Goal: Communication & Community: Answer question/provide support

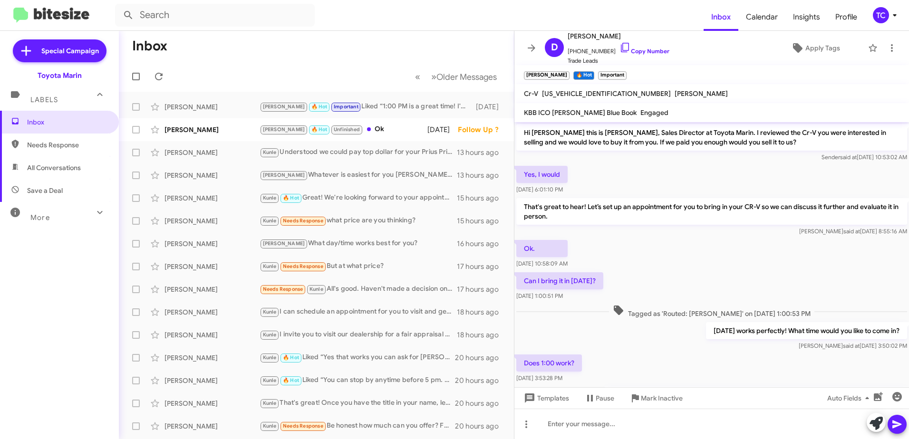
scroll to position [86, 0]
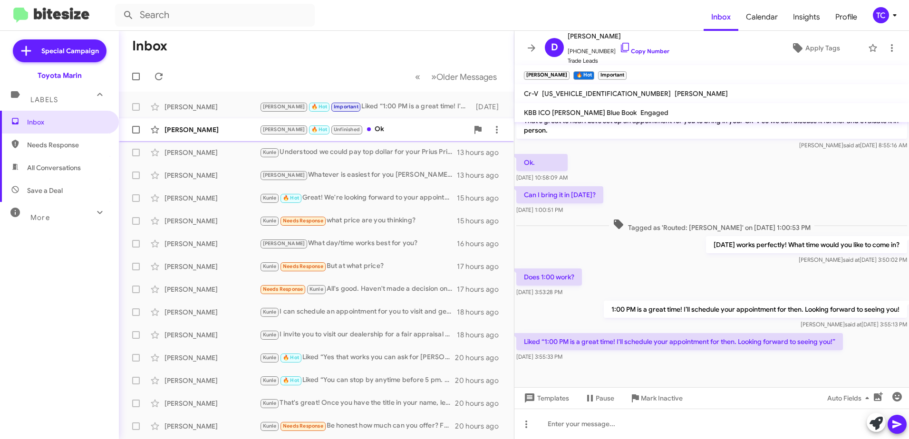
click at [344, 133] on div "[PERSON_NAME] 🔥 Hot Unfinished Ok" at bounding box center [364, 129] width 209 height 11
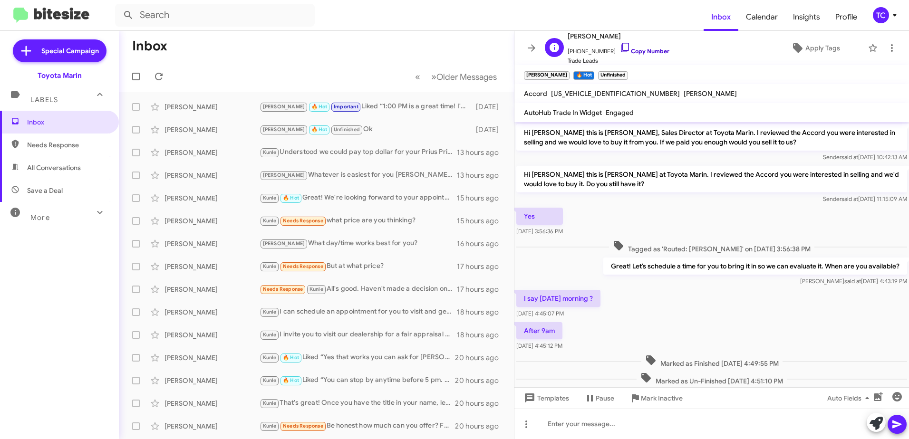
click at [619, 48] on icon at bounding box center [624, 47] width 11 height 11
click at [589, 405] on span "Pause" at bounding box center [599, 398] width 30 height 17
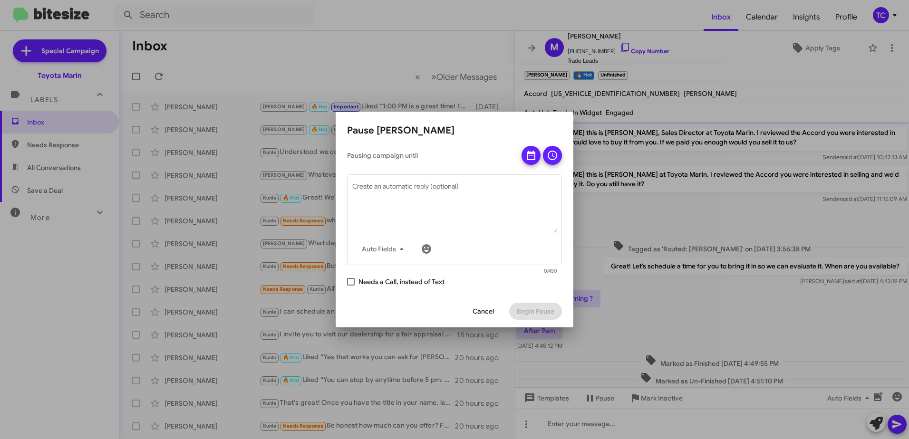
click at [486, 312] on span "Cancel" at bounding box center [483, 311] width 21 height 17
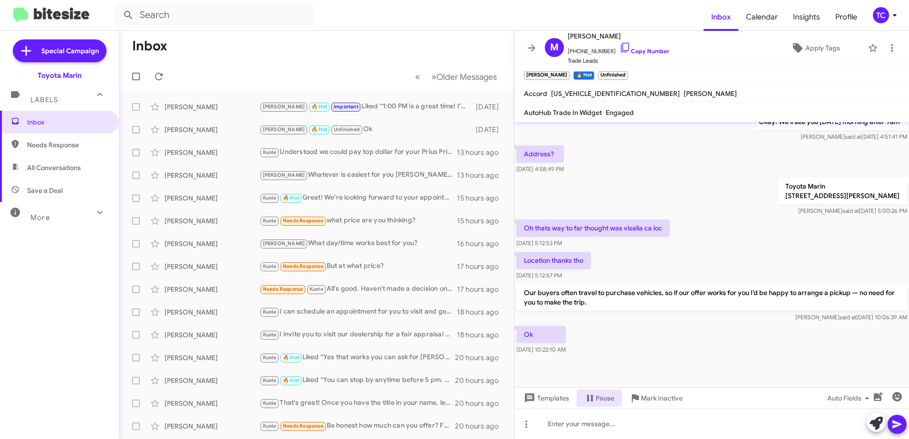
scroll to position [293, 0]
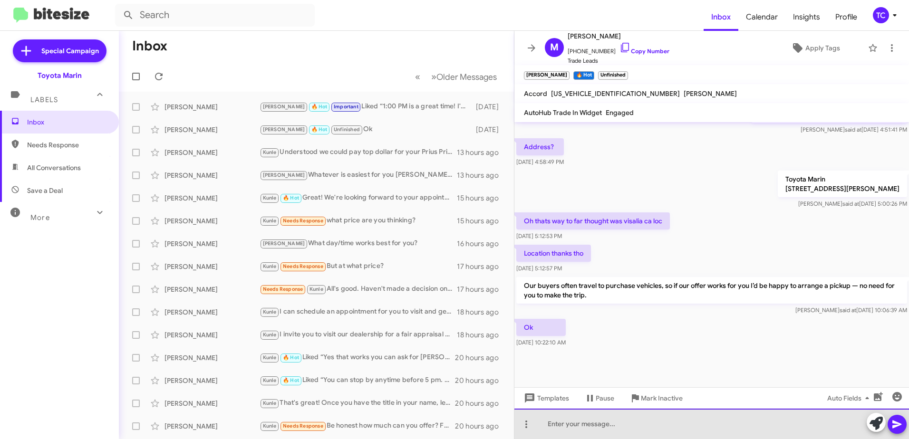
click at [619, 423] on div at bounding box center [711, 424] width 395 height 30
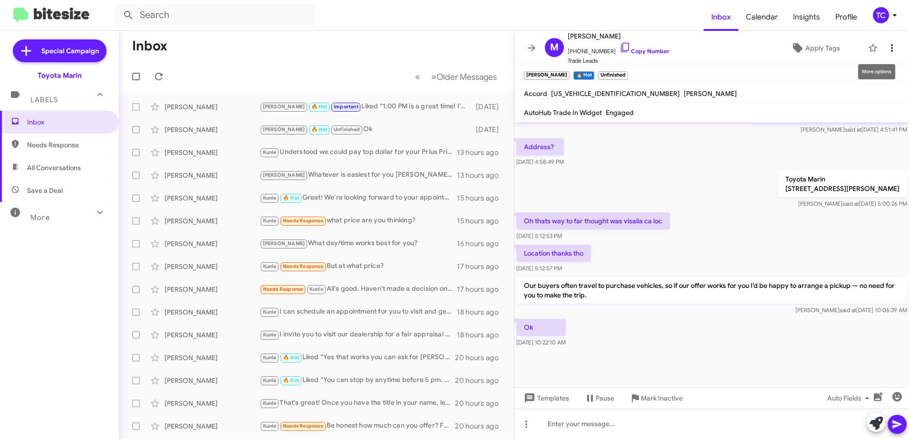
click at [883, 42] on button at bounding box center [891, 48] width 19 height 19
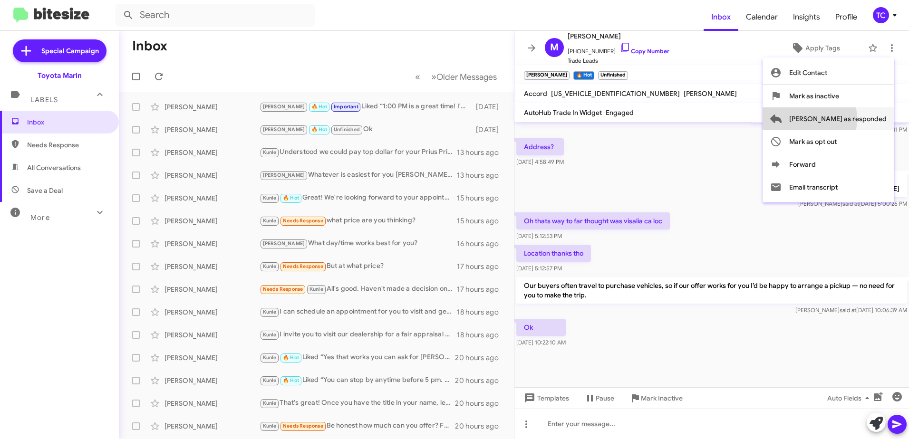
click at [846, 119] on span "[PERSON_NAME] as responded" at bounding box center [837, 118] width 97 height 23
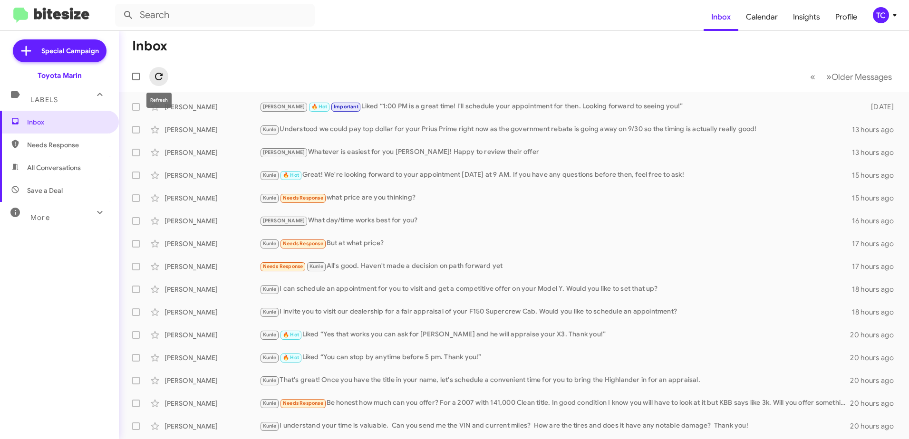
click at [158, 74] on icon at bounding box center [158, 76] width 11 height 11
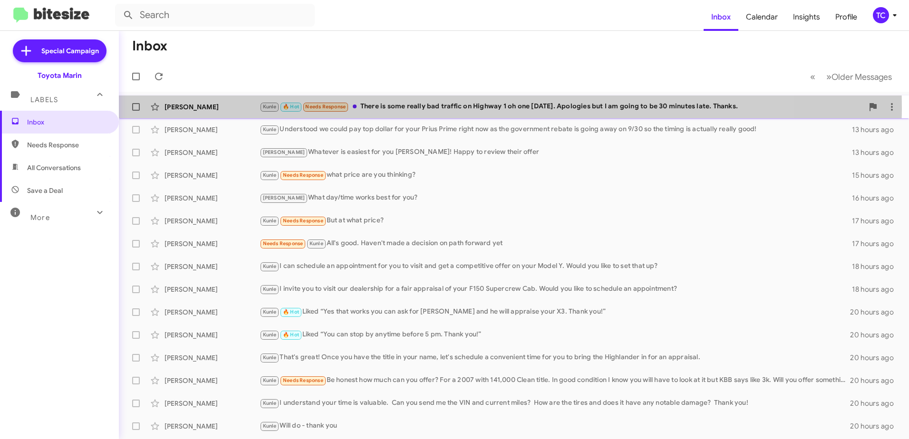
click at [425, 108] on div "Kunle 🔥 Hot Needs Response There is some really bad traffic on Highway 1 oh one…" at bounding box center [562, 106] width 604 height 11
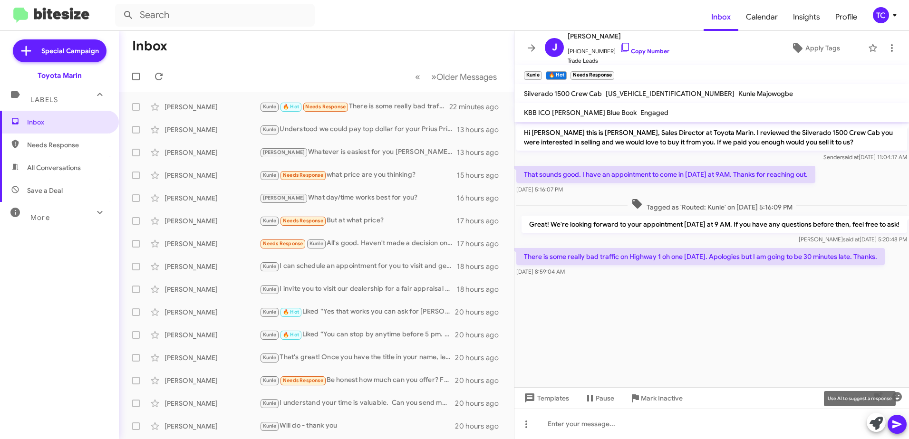
click at [874, 421] on icon at bounding box center [876, 423] width 13 height 13
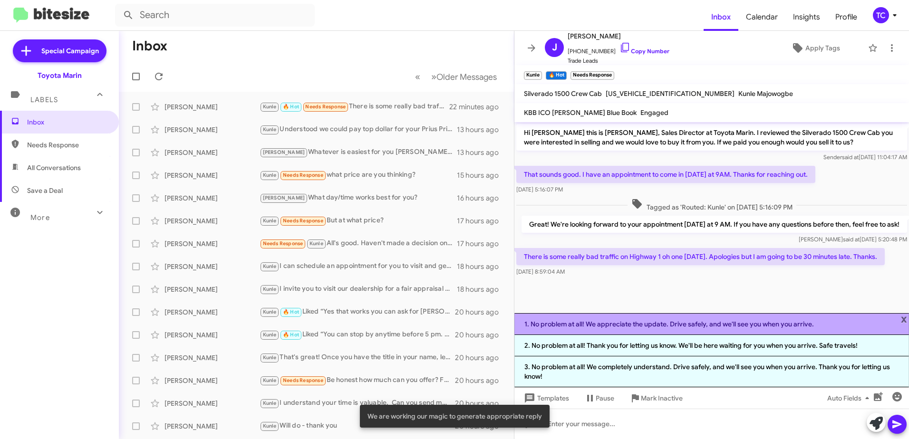
click at [653, 325] on li "1. No problem at all! We appreciate the update. Drive safely, and we'll see you…" at bounding box center [711, 324] width 395 height 22
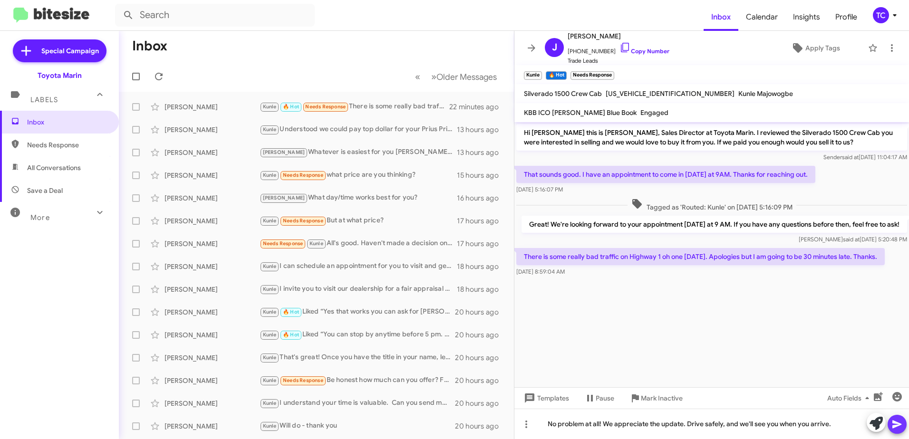
click at [898, 422] on icon at bounding box center [896, 424] width 11 height 11
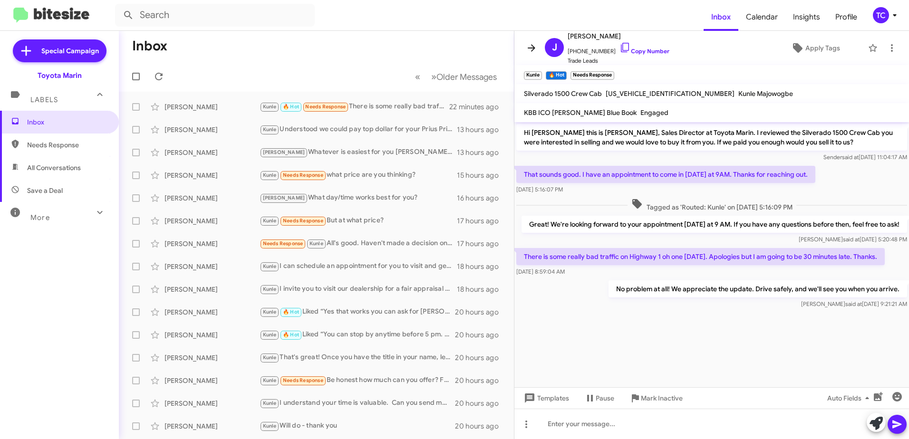
click at [528, 45] on icon at bounding box center [531, 47] width 11 height 11
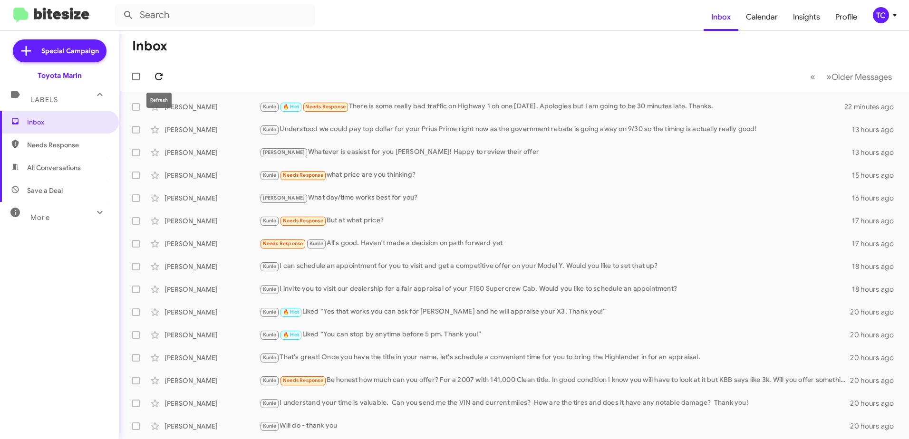
click at [162, 74] on icon at bounding box center [159, 77] width 8 height 8
click at [156, 74] on icon at bounding box center [159, 77] width 8 height 8
